Goal: Task Accomplishment & Management: Use online tool/utility

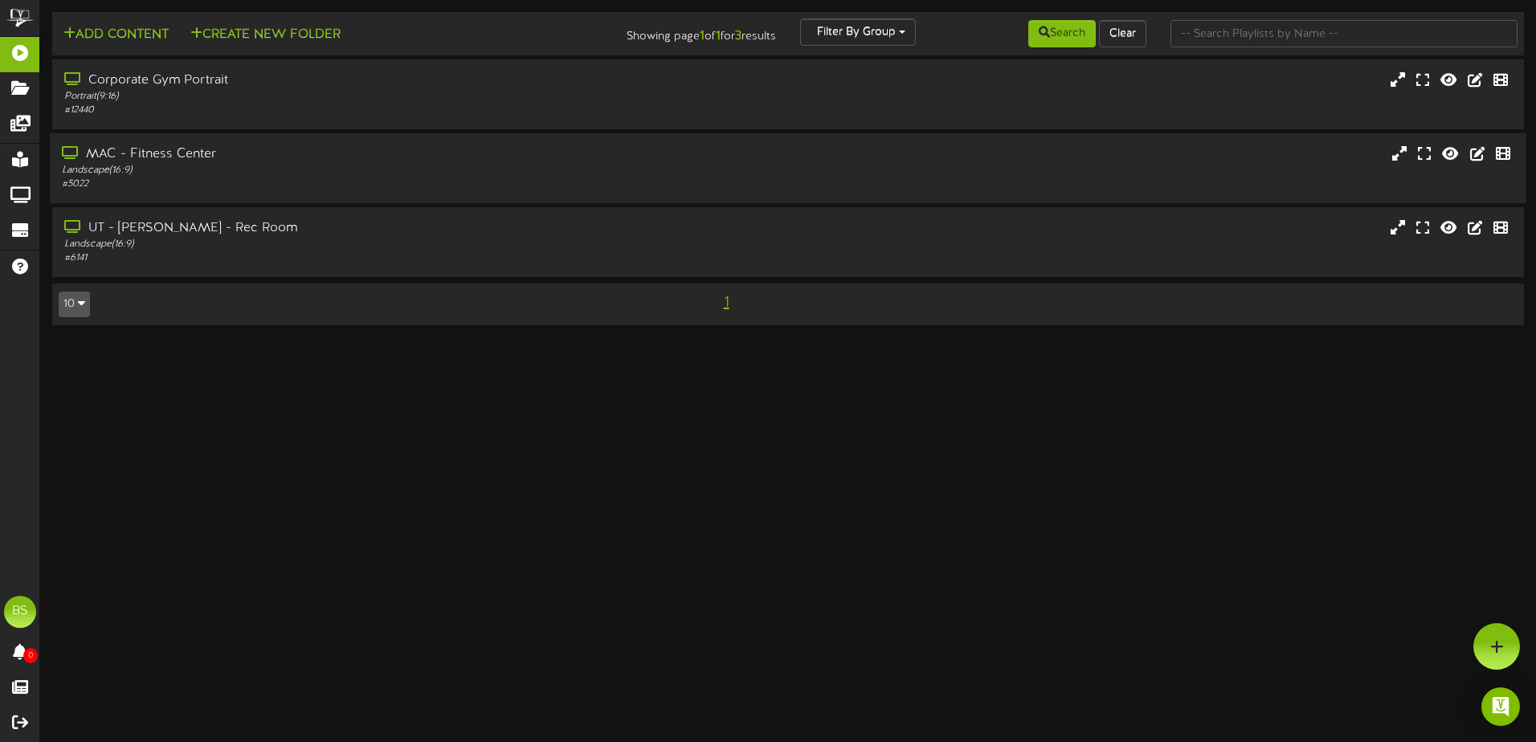
click at [403, 162] on div "MAC - Fitness Center" at bounding box center [357, 154] width 591 height 18
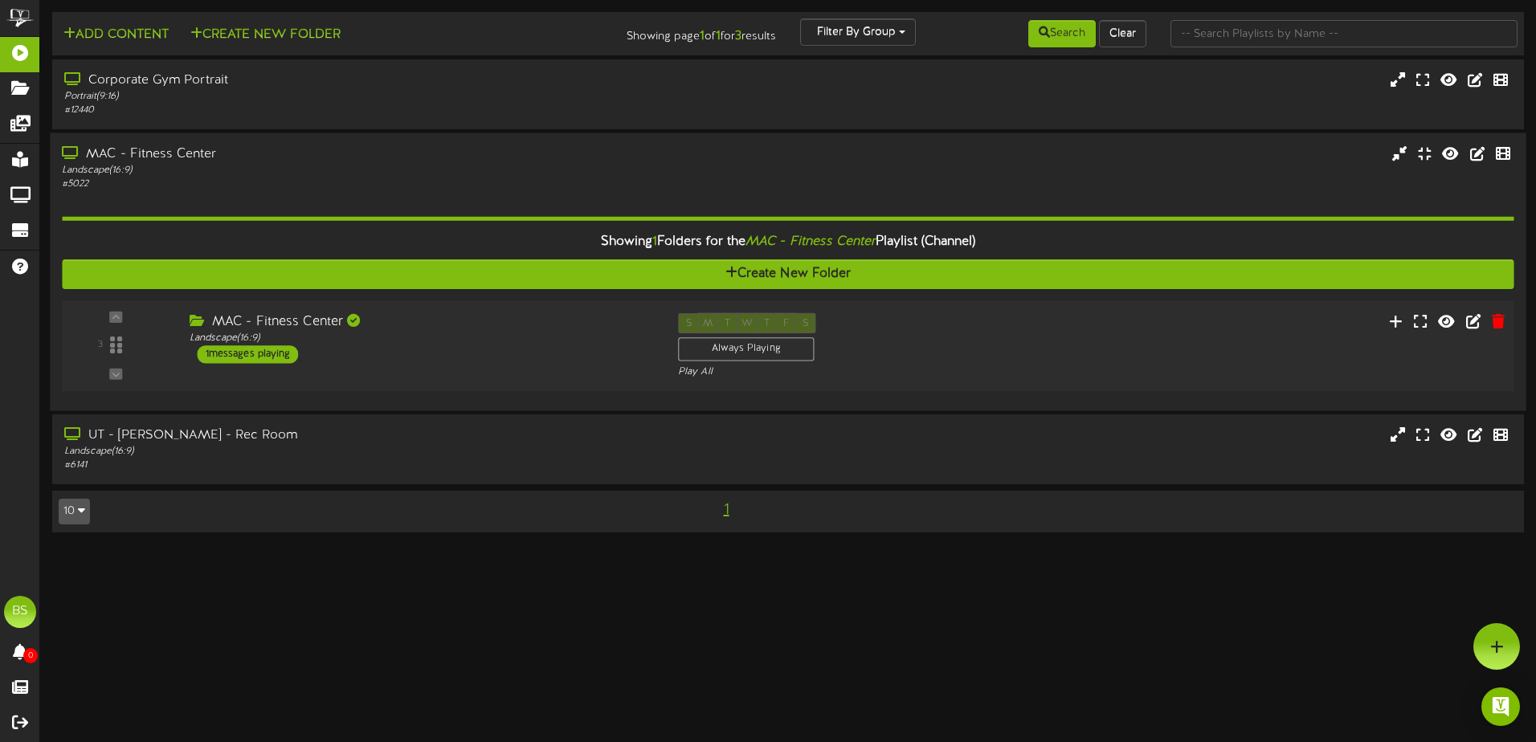
click at [1011, 320] on div "S M T W T F S Always Playing Play All" at bounding box center [849, 346] width 366 height 66
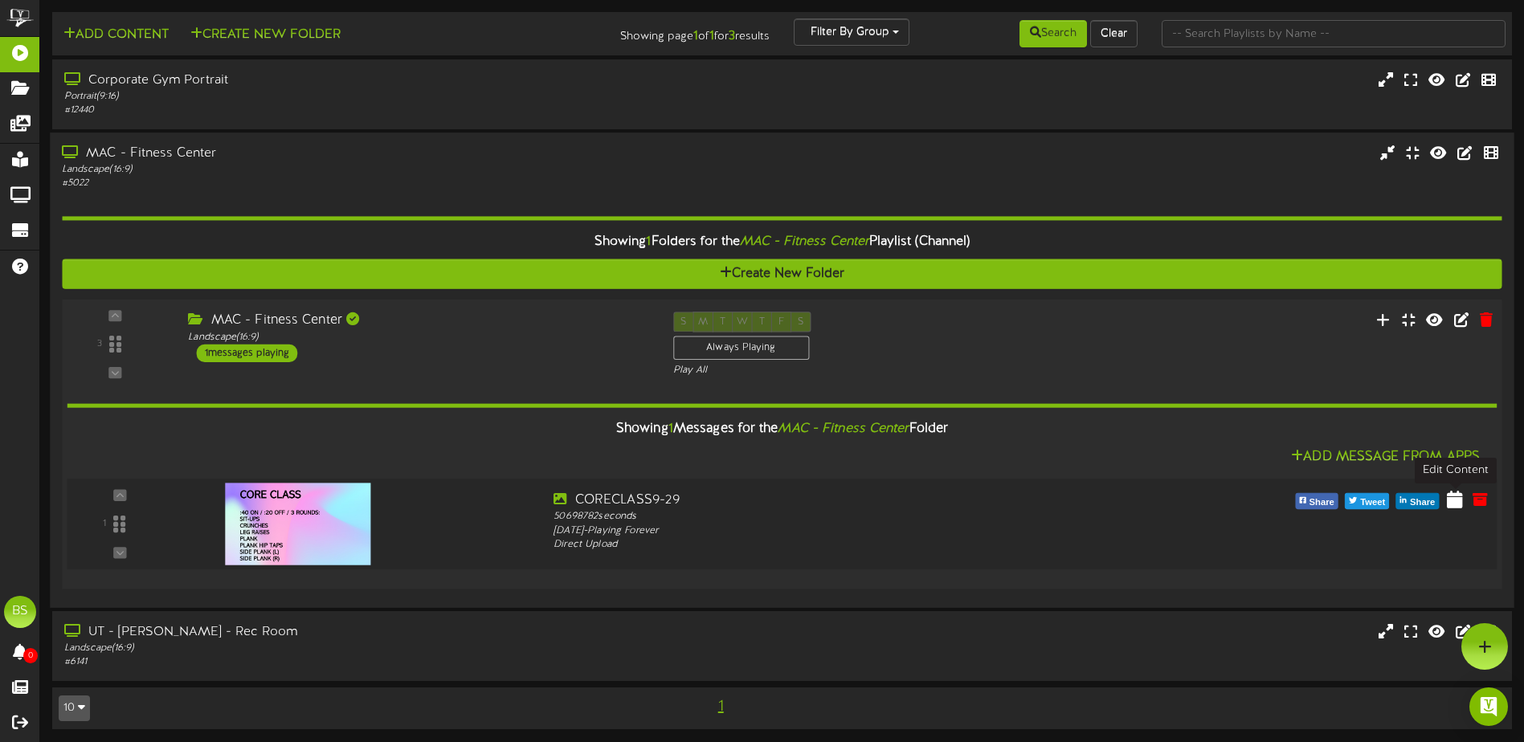
click at [1460, 504] on icon at bounding box center [1455, 499] width 16 height 18
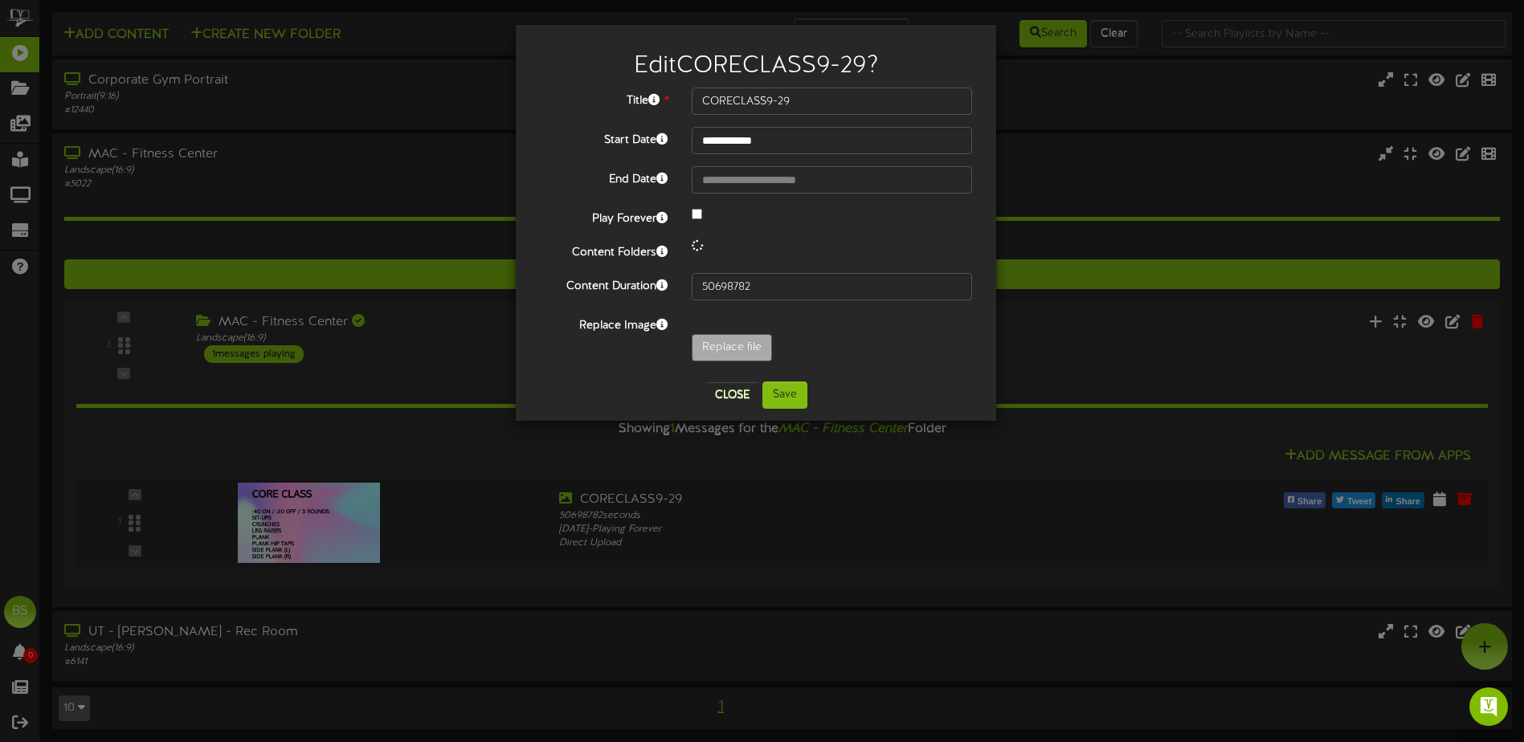
click at [752, 361] on div "Replace file" at bounding box center [832, 351] width 304 height 35
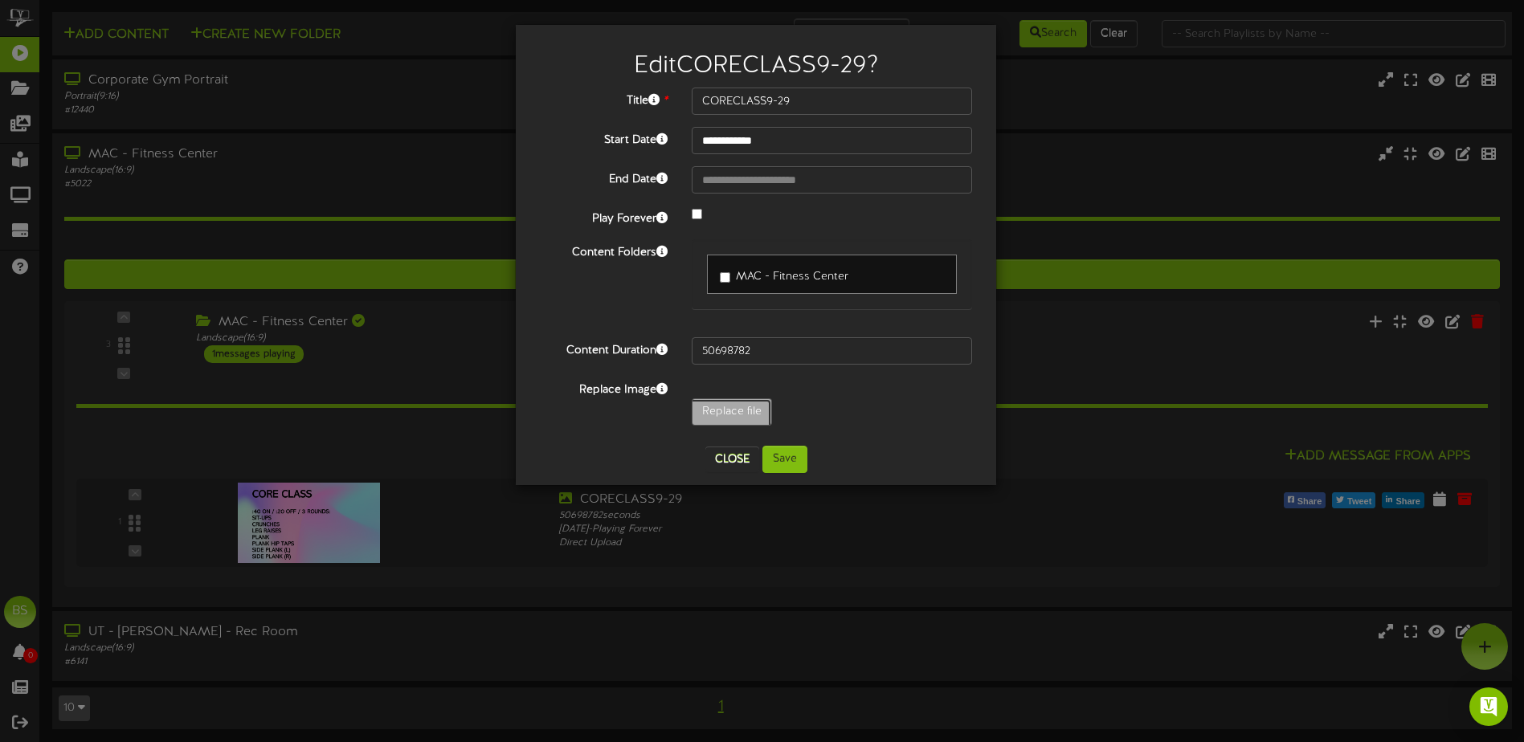
type input "**********"
type input "HIIT2-7"
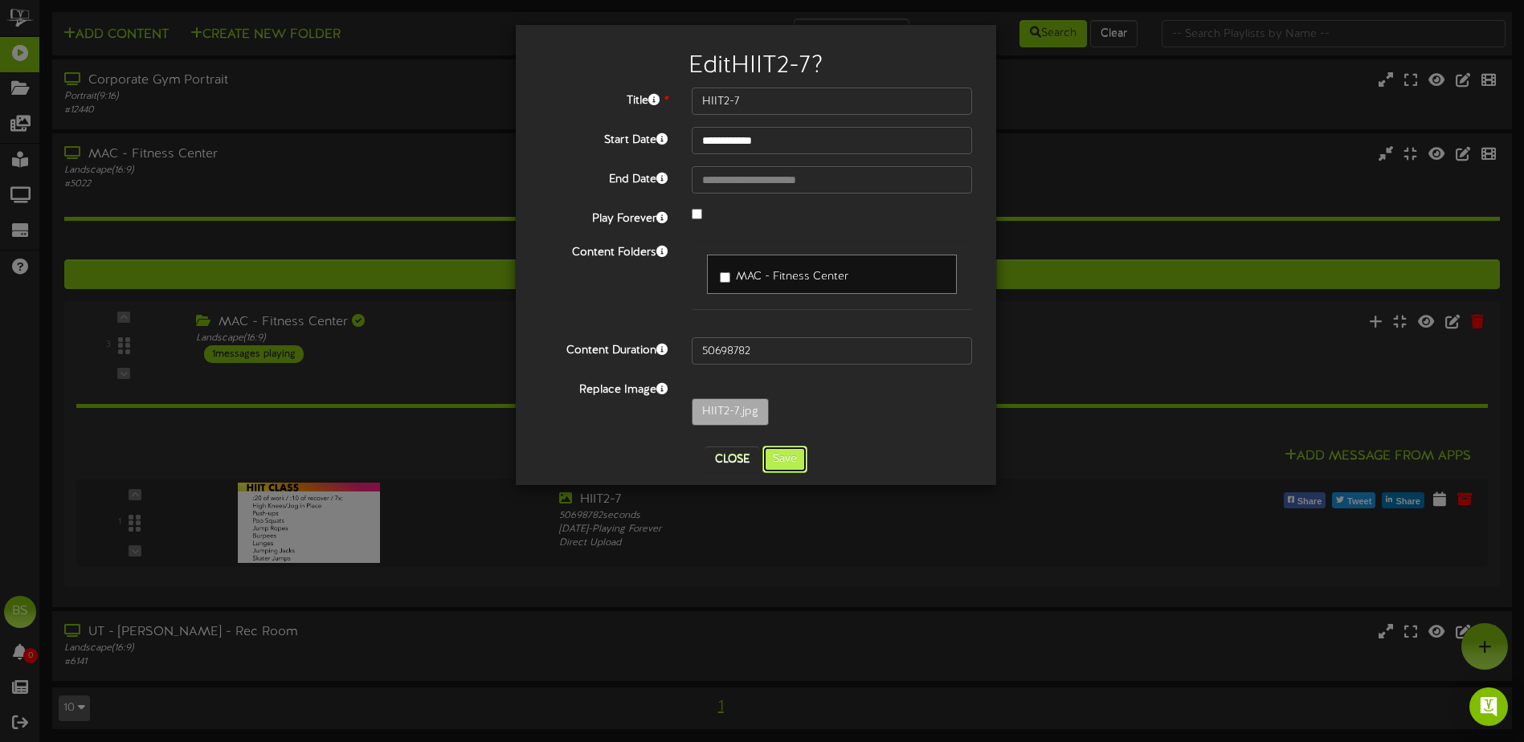
click at [794, 459] on button "Save" at bounding box center [784, 459] width 45 height 27
